Goal: Information Seeking & Learning: Learn about a topic

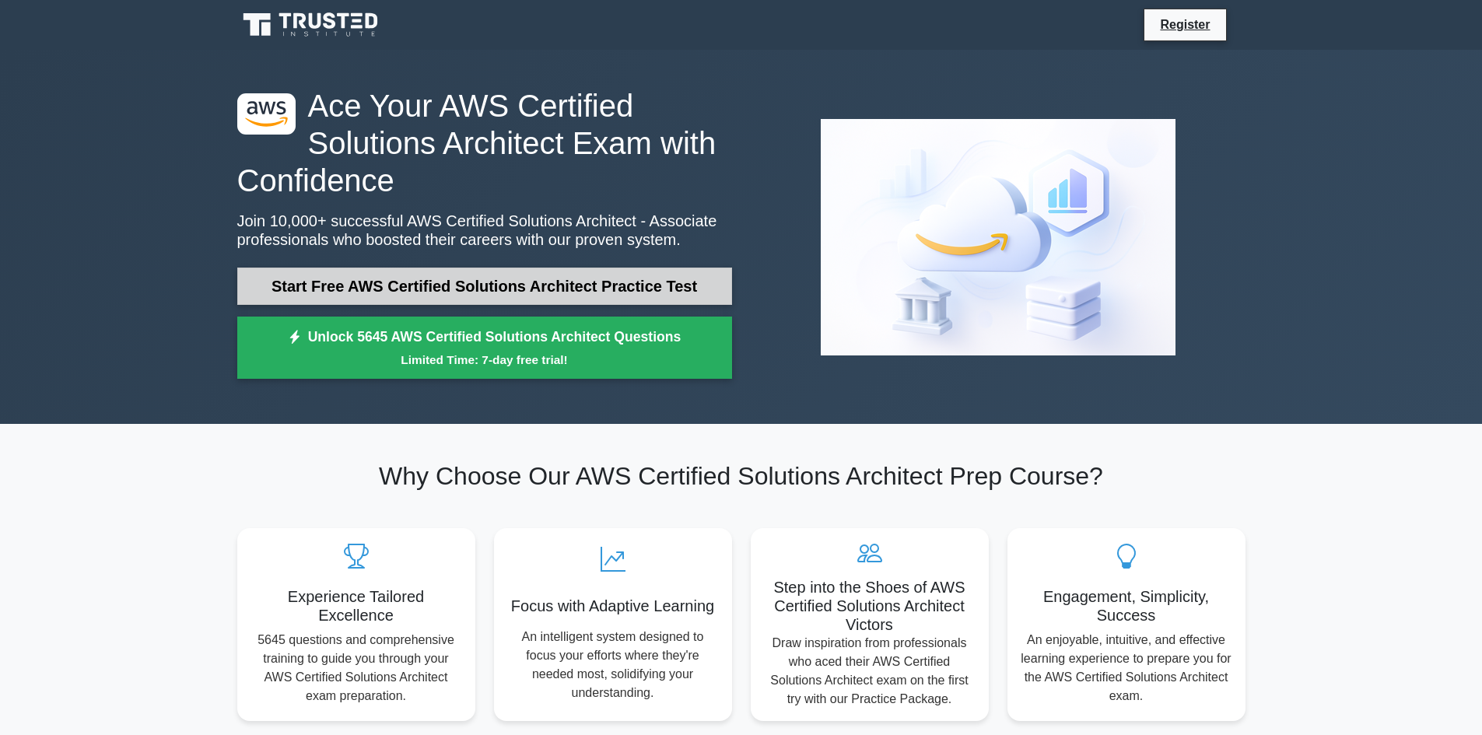
click at [422, 289] on link "Start Free AWS Certified Solutions Architect Practice Test" at bounding box center [484, 286] width 495 height 37
click at [301, 280] on link "Start Free AWS Certified Solutions Architect Practice Test" at bounding box center [484, 286] width 495 height 37
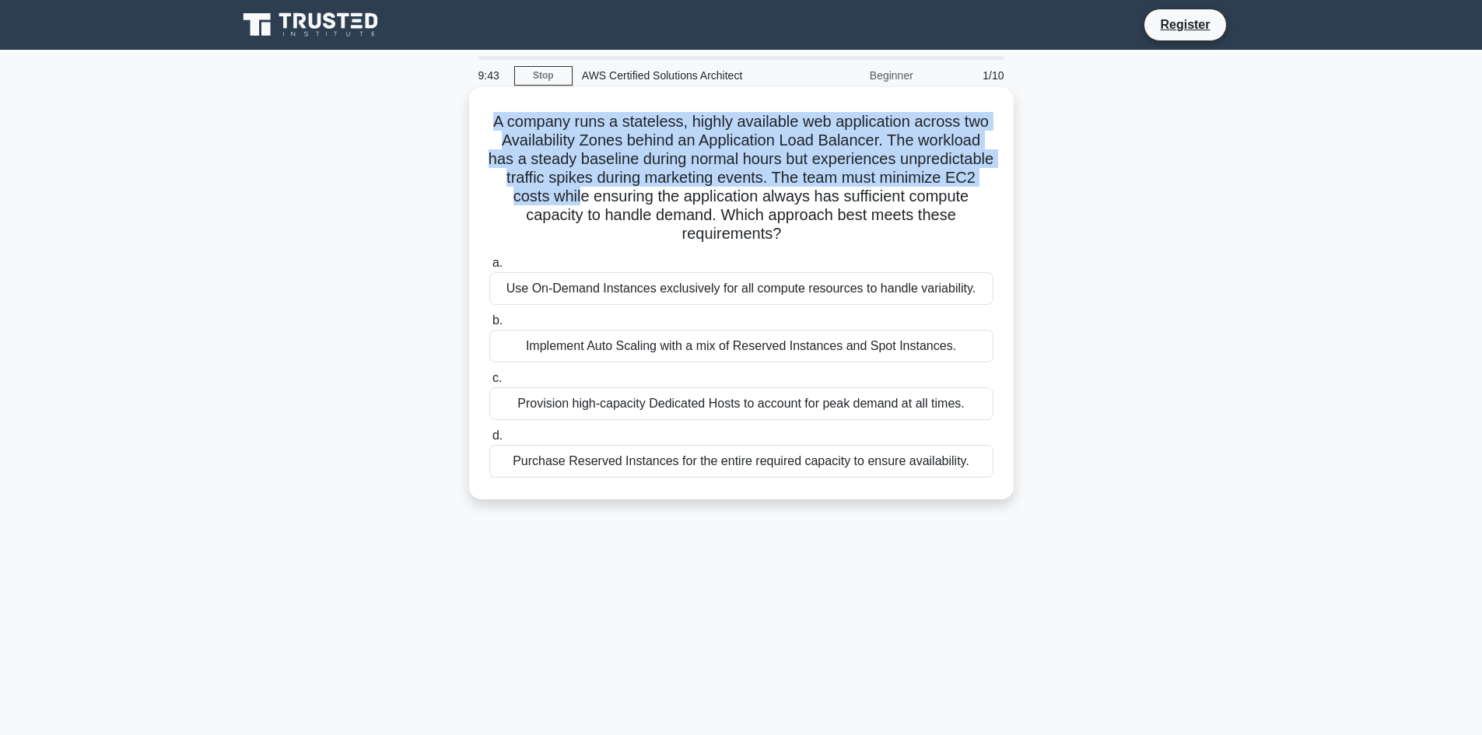
drag, startPoint x: 466, startPoint y: 116, endPoint x: 633, endPoint y: 218, distance: 195.8
click at [633, 218] on div "A company runs a stateless, highly available web application across two Availab…" at bounding box center [741, 306] width 1027 height 431
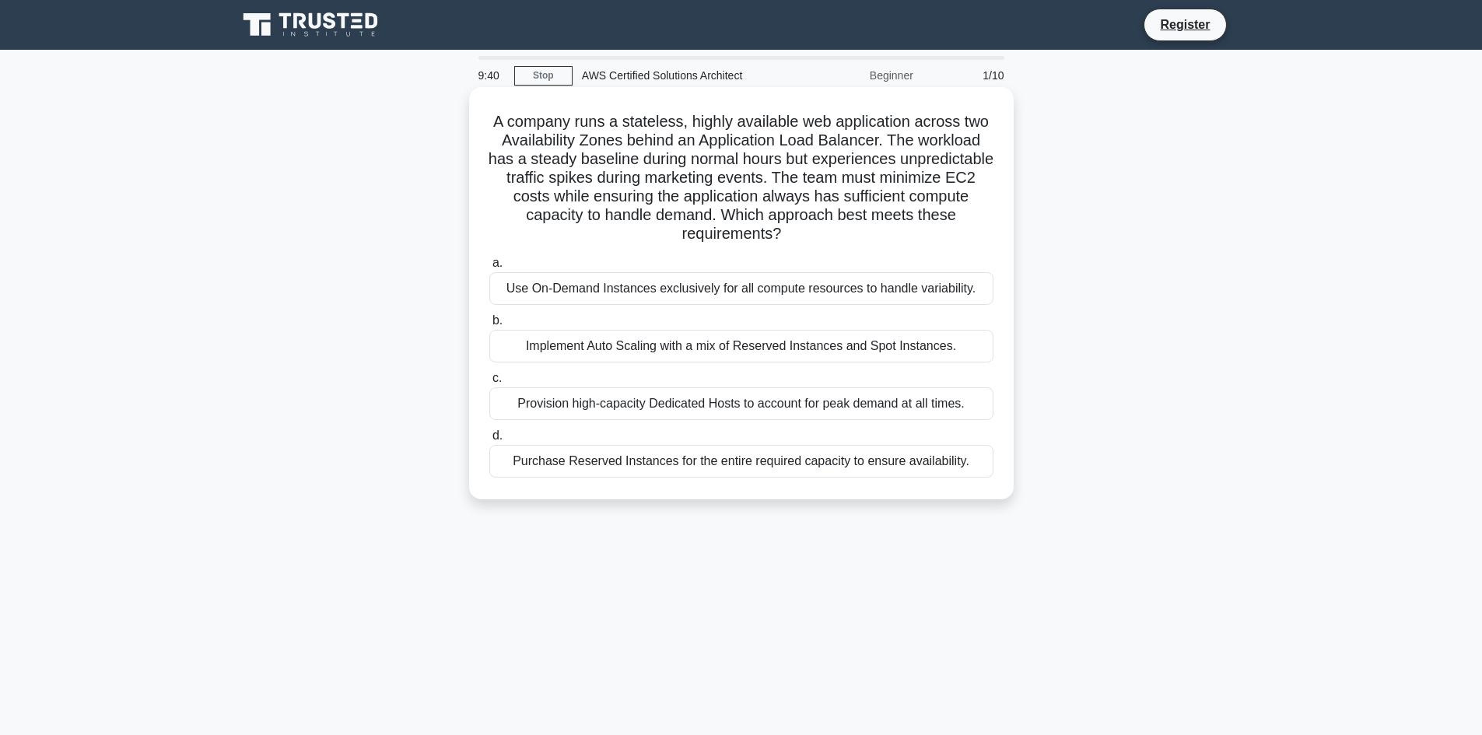
click at [635, 228] on h5 "A company runs a stateless, highly available web application across two Availab…" at bounding box center [741, 178] width 507 height 132
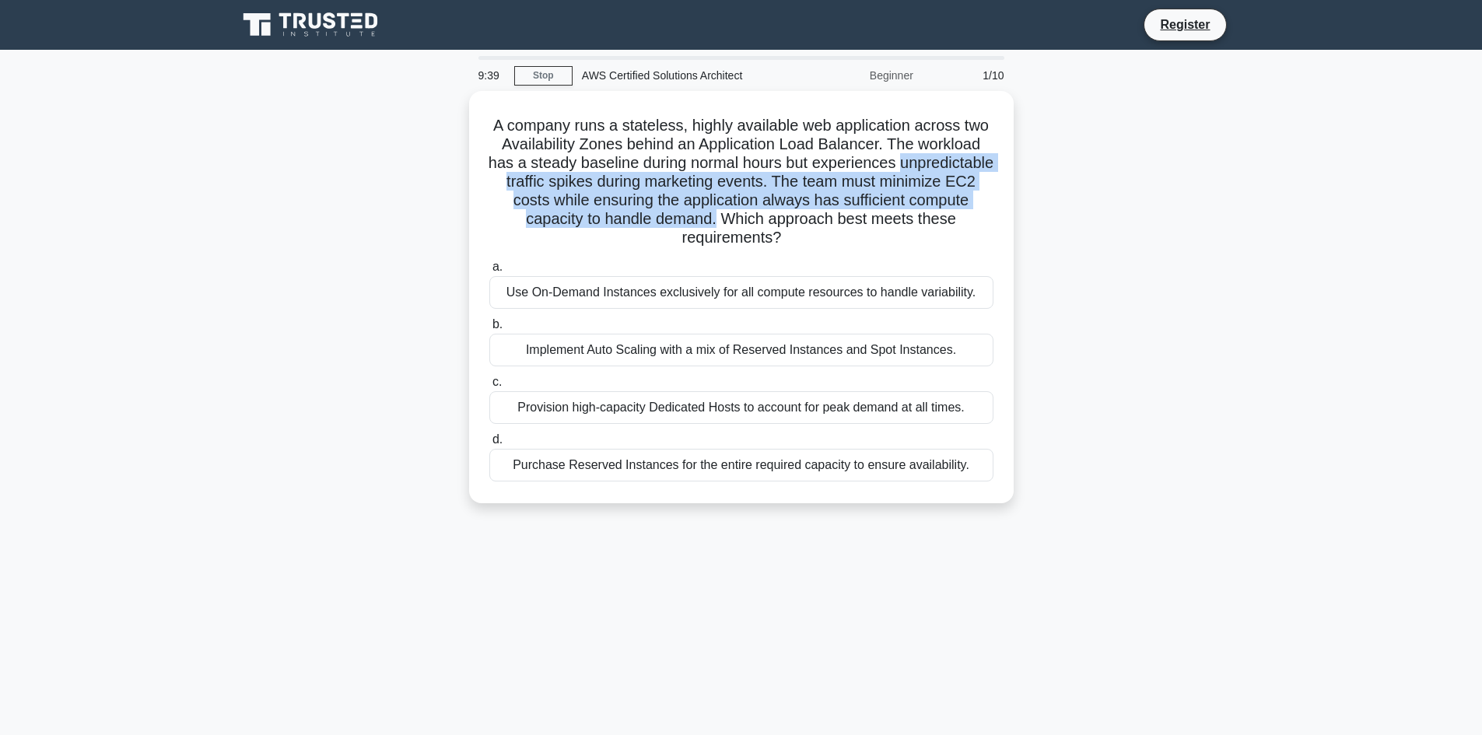
drag, startPoint x: 750, startPoint y: 213, endPoint x: 432, endPoint y: 173, distance: 321.3
click at [432, 173] on div "A company runs a stateless, highly available web application across two Availab…" at bounding box center [741, 306] width 1027 height 431
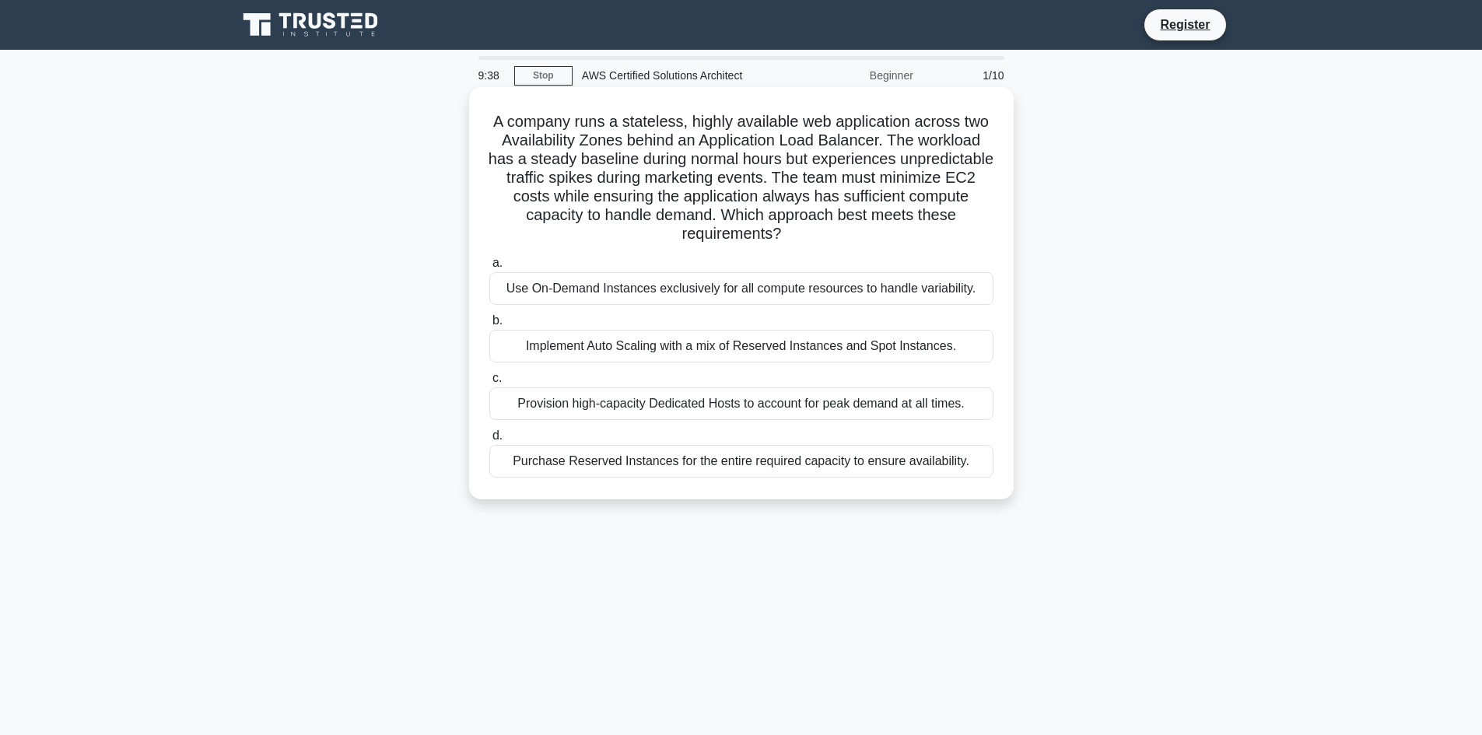
click at [518, 288] on div "Use On-Demand Instances exclusively for all compute resources to handle variabi…" at bounding box center [741, 288] width 504 height 33
click at [489, 268] on input "a. Use On-Demand Instances exclusively for all compute resources to handle vari…" at bounding box center [489, 263] width 0 height 10
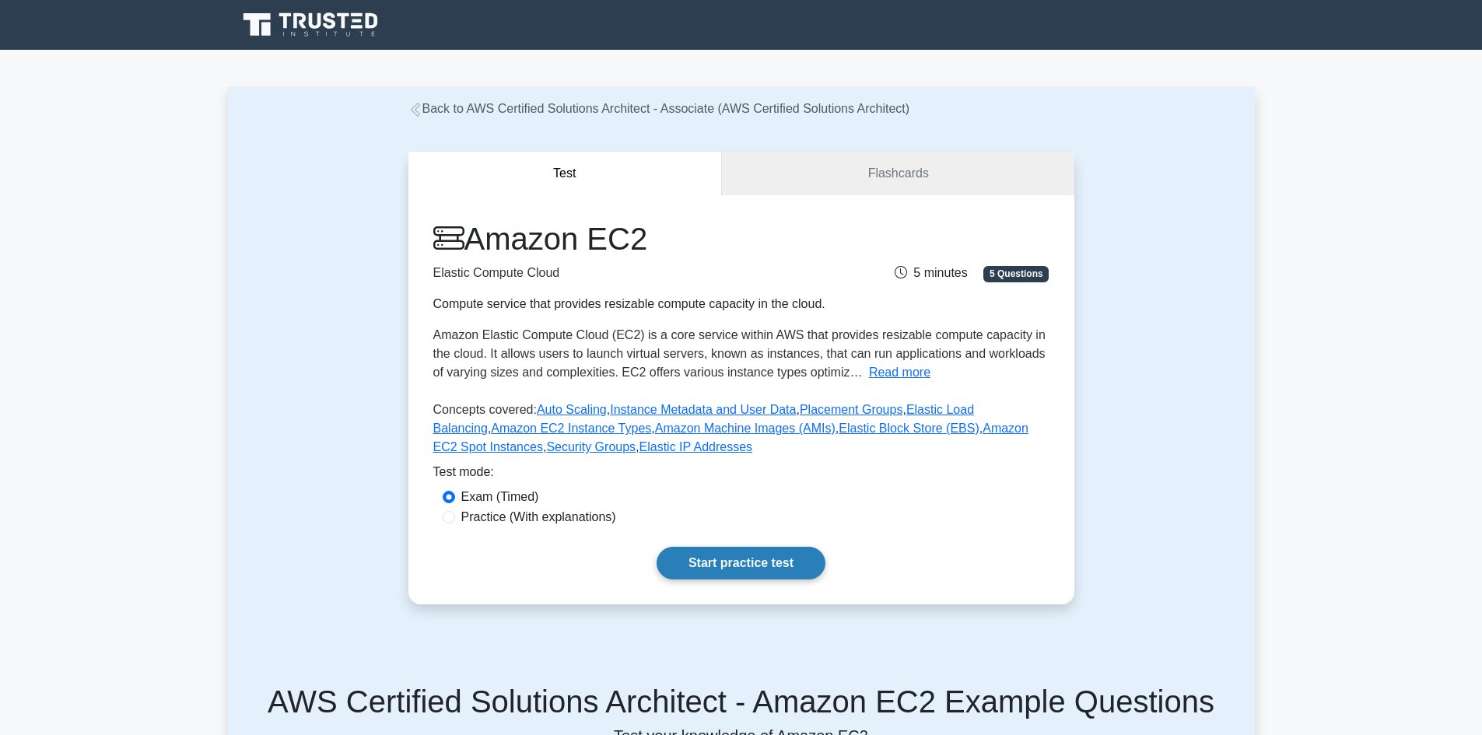
click at [797, 558] on link "Start practice test" at bounding box center [740, 563] width 169 height 33
